Goal: Task Accomplishment & Management: Manage account settings

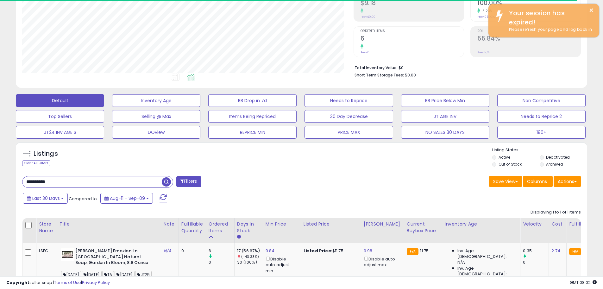
scroll to position [158, 0]
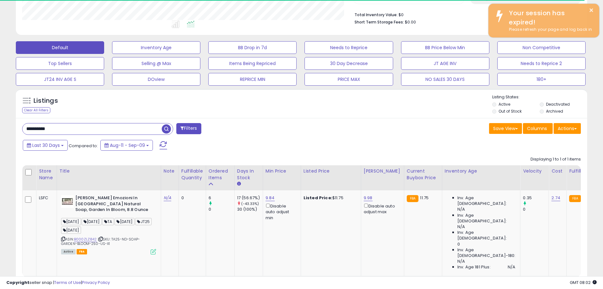
drag, startPoint x: 69, startPoint y: 131, endPoint x: 0, endPoint y: 134, distance: 69.1
click at [0, 134] on div "**********" at bounding box center [301, 93] width 603 height 463
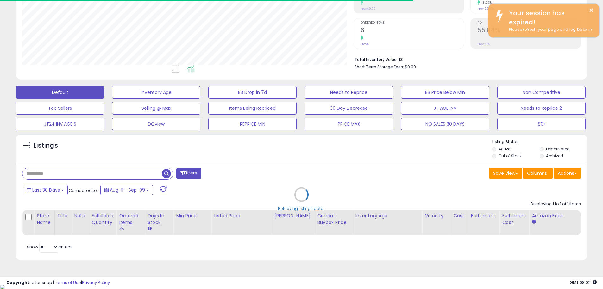
scroll to position [316602, 316400]
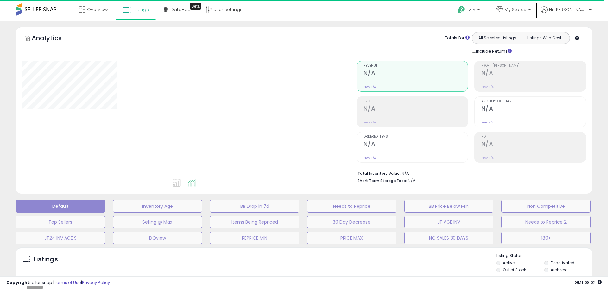
type input "**********"
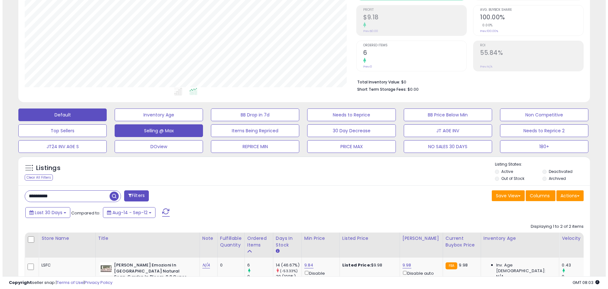
scroll to position [95, 0]
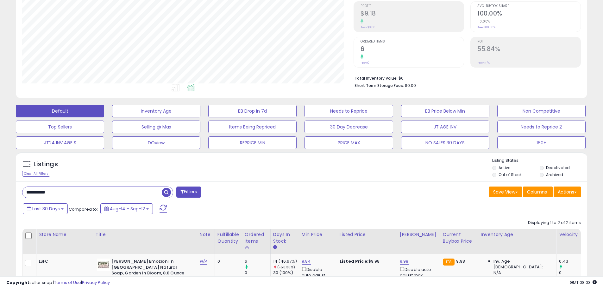
drag, startPoint x: 47, startPoint y: 195, endPoint x: 0, endPoint y: 196, distance: 46.9
click at [0, 196] on div "**********" at bounding box center [301, 200] width 603 height 549
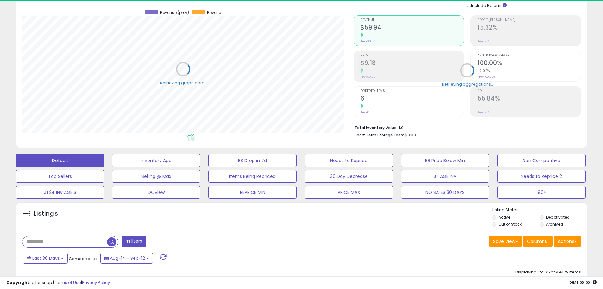
scroll to position [0, 0]
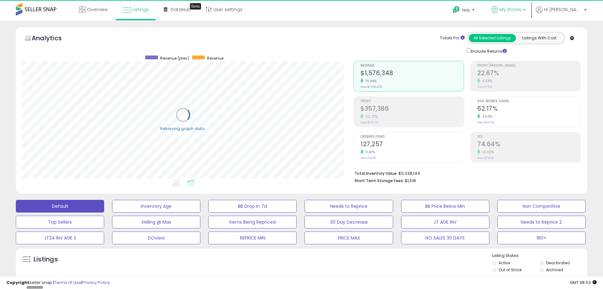
click at [522, 10] on span "My Stores" at bounding box center [511, 9] width 22 height 6
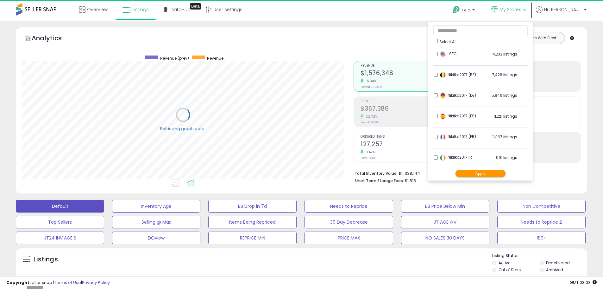
click at [455, 40] on ul "Select All LSFC 4,233 listings Nikilko2017 (BE)" at bounding box center [481, 101] width 105 height 158
click at [457, 40] on span "Select All" at bounding box center [448, 41] width 17 height 5
click at [491, 175] on button "Apply" at bounding box center [480, 173] width 51 height 8
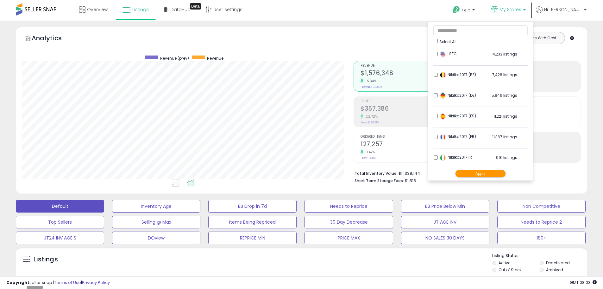
scroll to position [130, 332]
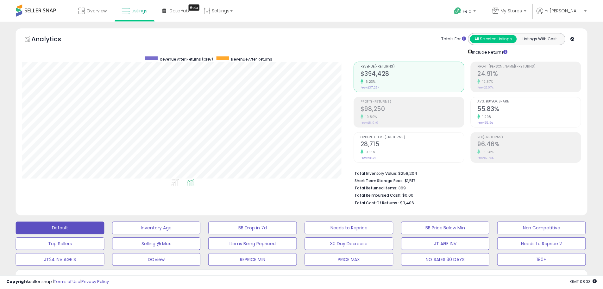
scroll to position [316602, 316400]
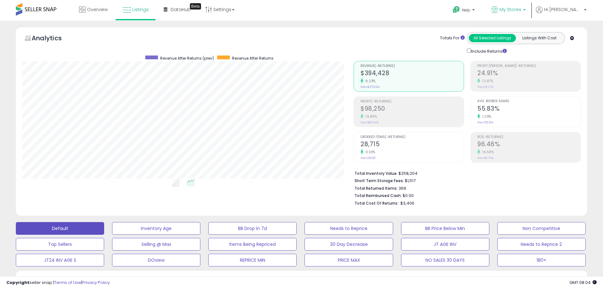
click at [522, 11] on span "My Stores" at bounding box center [511, 9] width 22 height 6
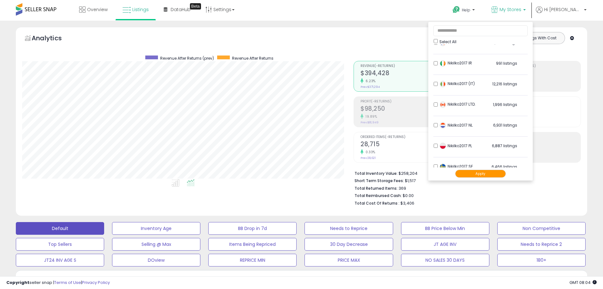
scroll to position [95, 0]
click at [491, 175] on button "Apply" at bounding box center [480, 173] width 51 height 8
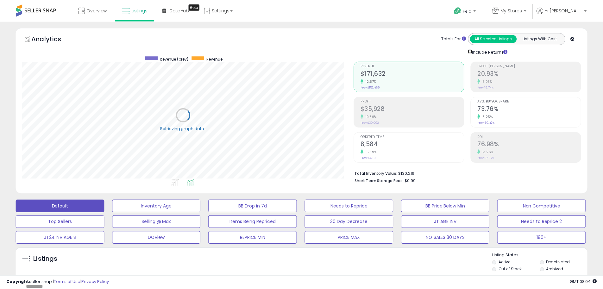
scroll to position [316602, 316400]
